Goal: Transaction & Acquisition: Purchase product/service

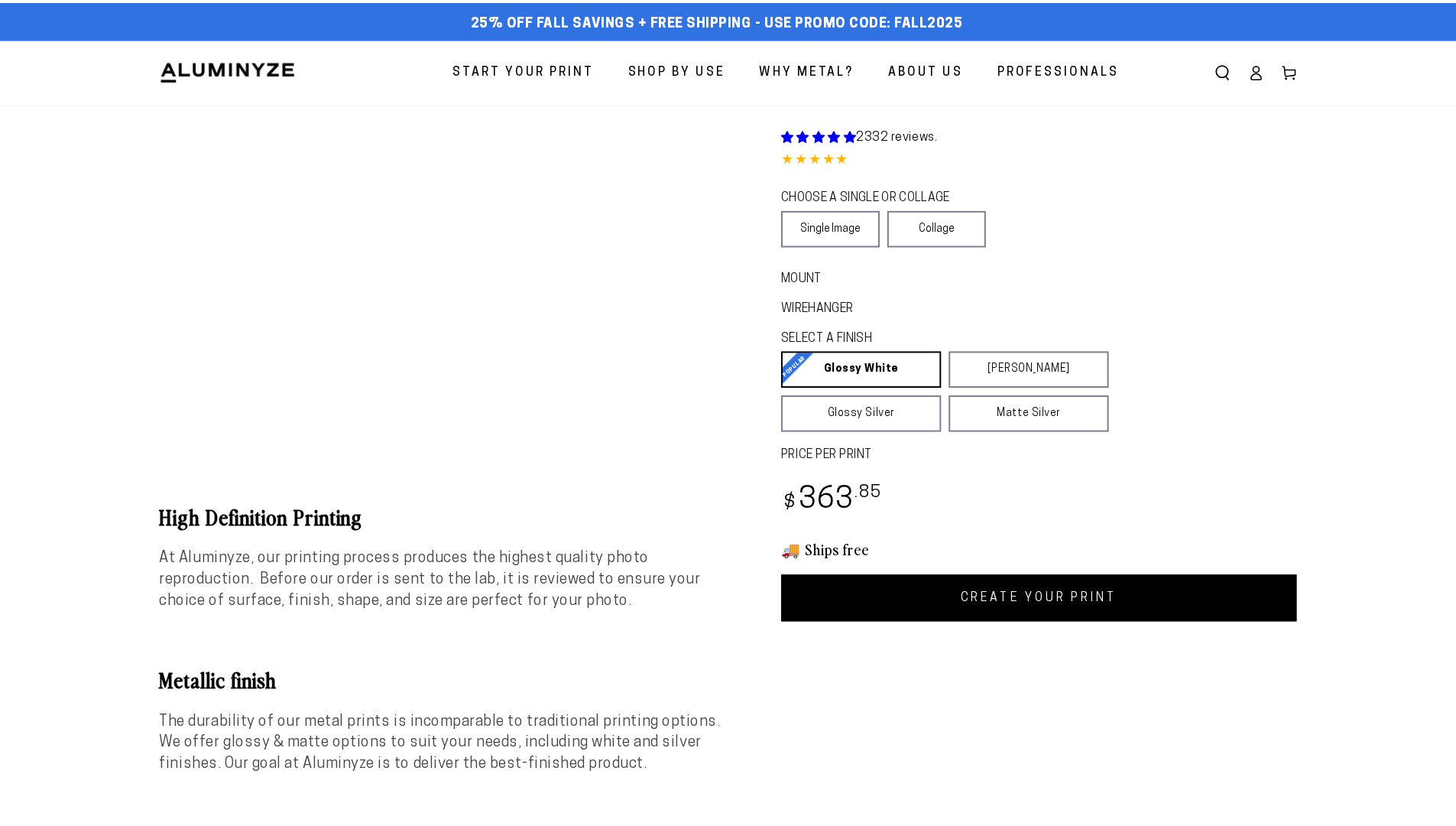
scroll to position [1694, 0]
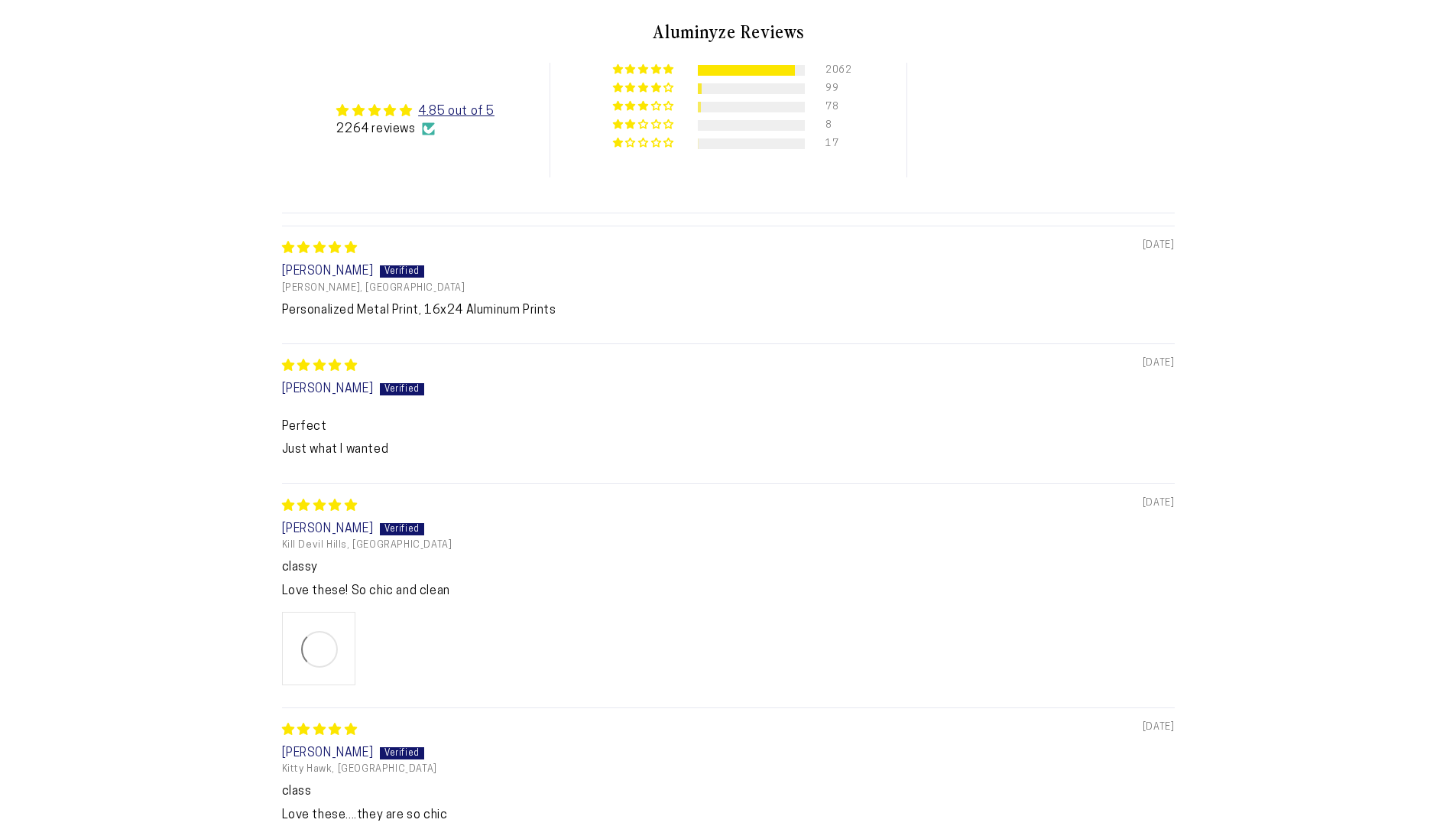
select select "**********"
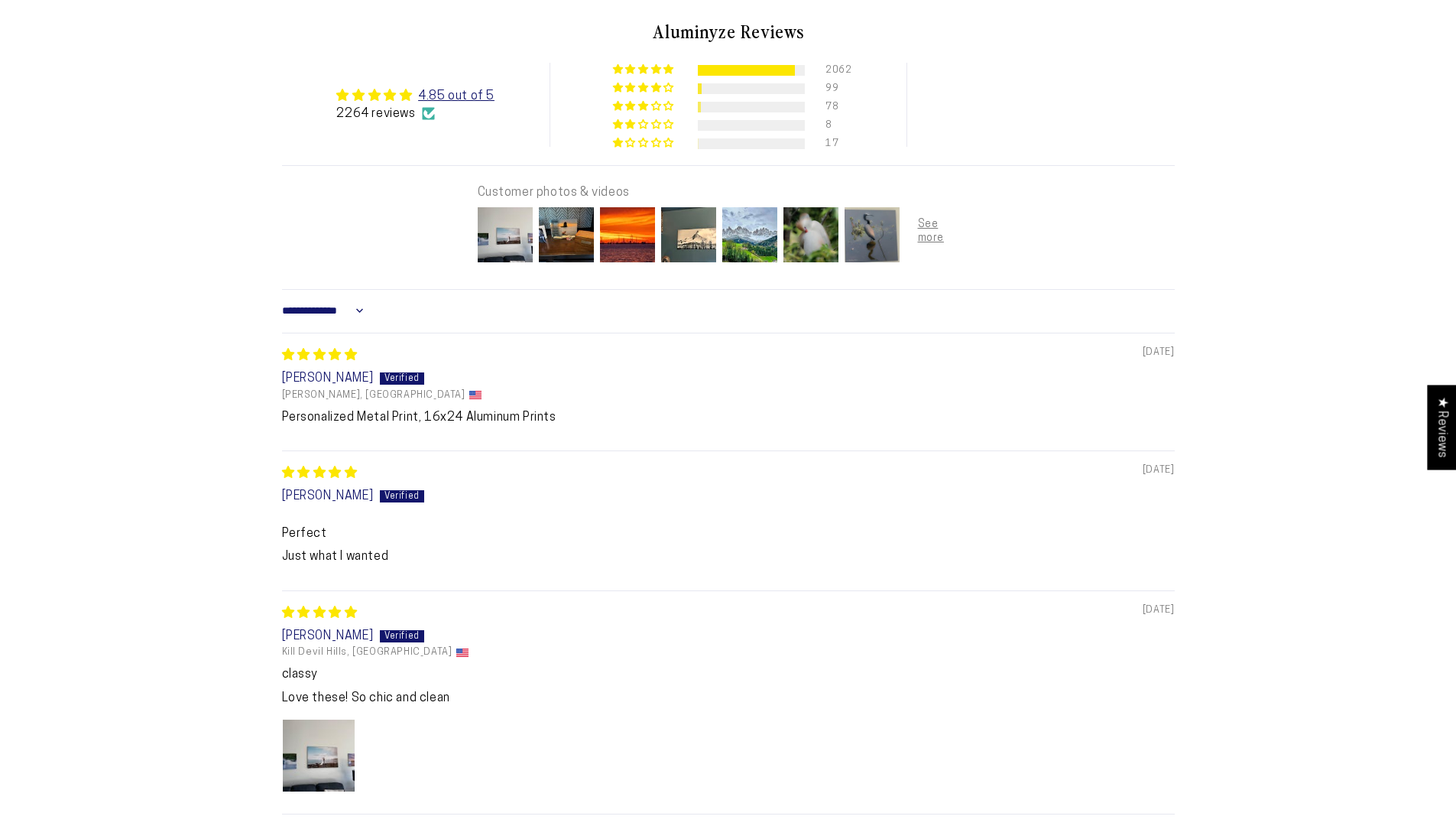
scroll to position [0, 0]
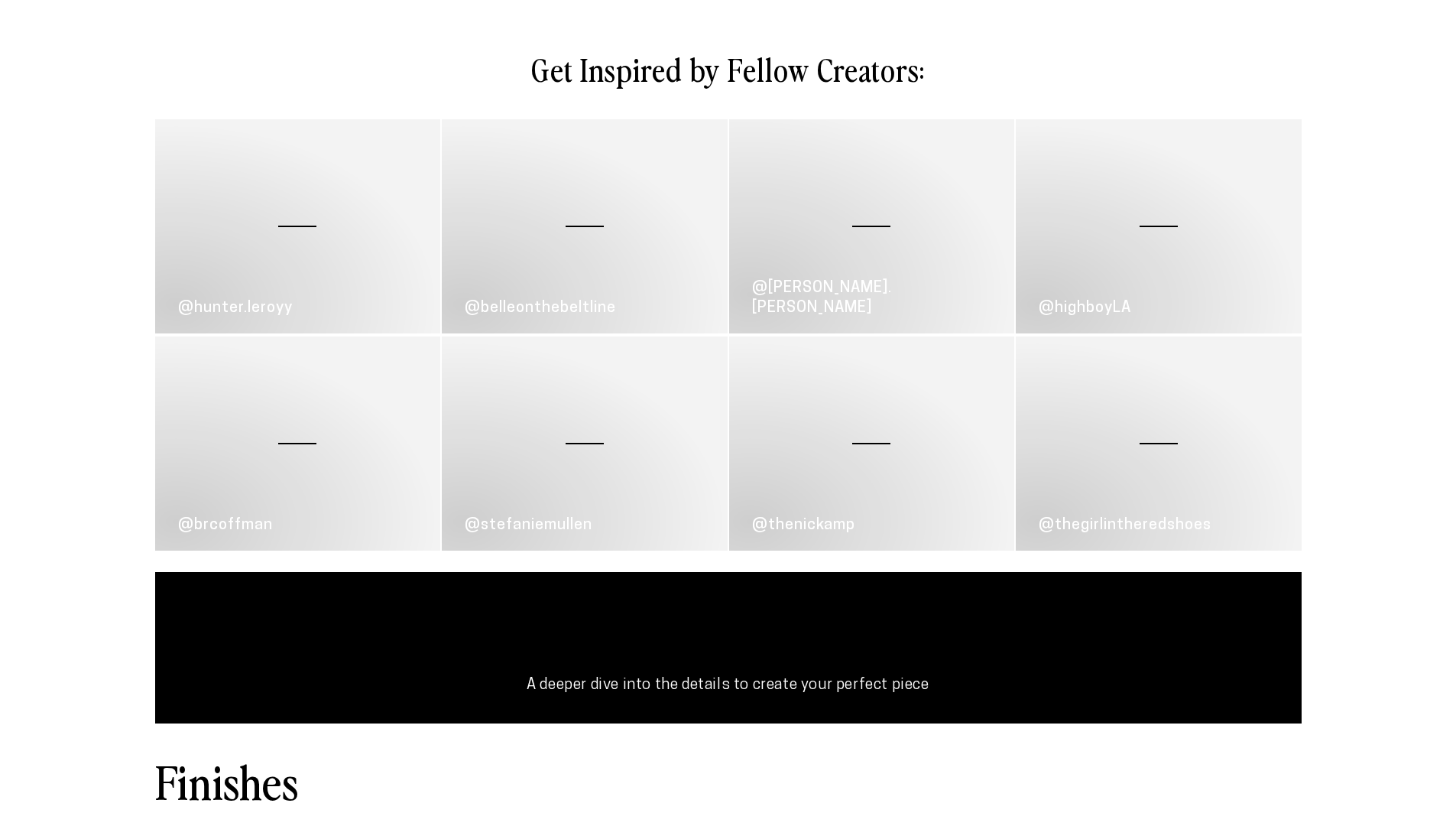
scroll to position [1694, 0]
